Goal: Task Accomplishment & Management: Complete application form

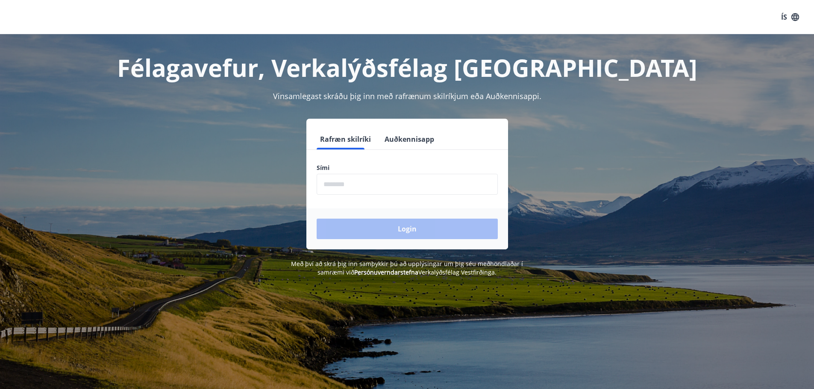
click at [370, 191] on input "phone" at bounding box center [407, 184] width 181 height 21
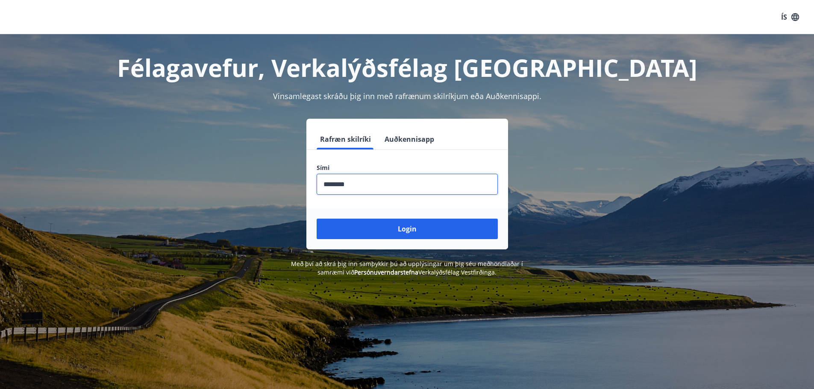
type input "********"
click at [317, 219] on button "Login" at bounding box center [407, 229] width 181 height 21
